Goal: Task Accomplishment & Management: Manage account settings

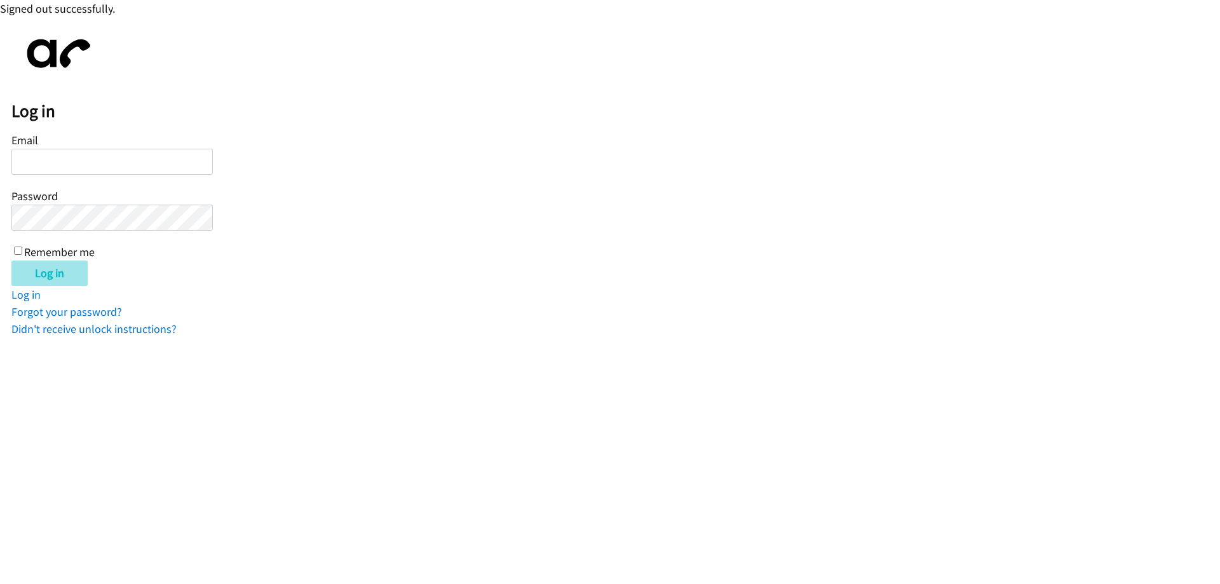
type input "[EMAIL_ADDRESS][DOMAIN_NAME]"
click at [50, 280] on input "Log in" at bounding box center [49, 273] width 76 height 25
type input "[EMAIL_ADDRESS][DOMAIN_NAME]"
click at [54, 278] on input "Log in" at bounding box center [49, 273] width 76 height 25
